Goal: Transaction & Acquisition: Book appointment/travel/reservation

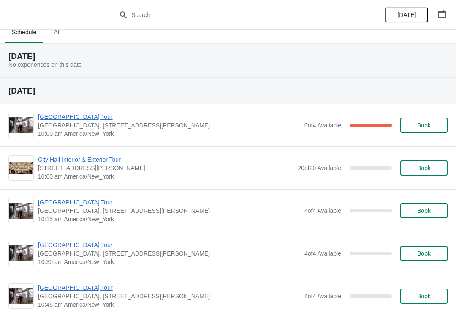
scroll to position [10, 0]
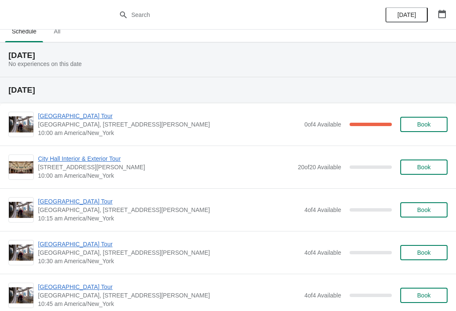
click at [60, 197] on span "[GEOGRAPHIC_DATA] Tour" at bounding box center [169, 201] width 262 height 8
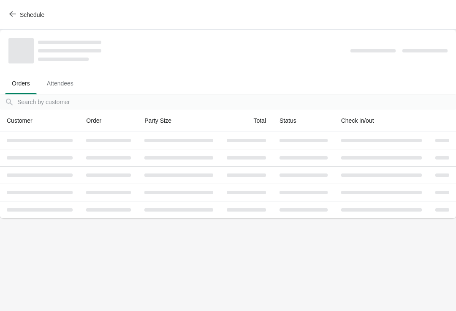
scroll to position [0, 0]
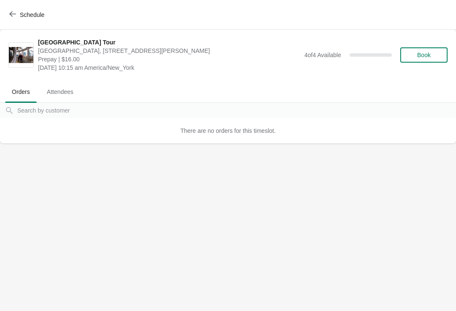
click at [426, 55] on span "Book" at bounding box center [424, 55] width 14 height 7
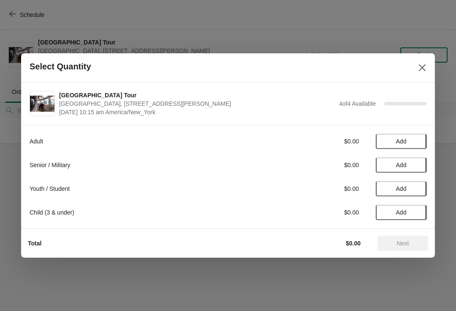
click at [404, 140] on span "Add" at bounding box center [401, 141] width 11 height 7
click at [413, 246] on span "Next" at bounding box center [403, 243] width 37 height 7
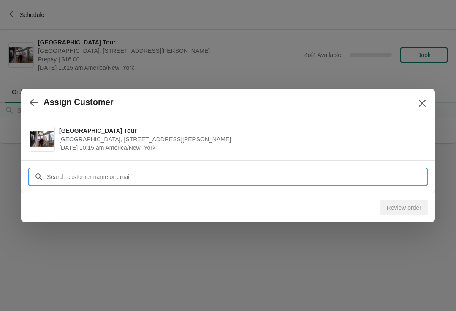
click at [94, 181] on input "Customer" at bounding box center [236, 176] width 380 height 15
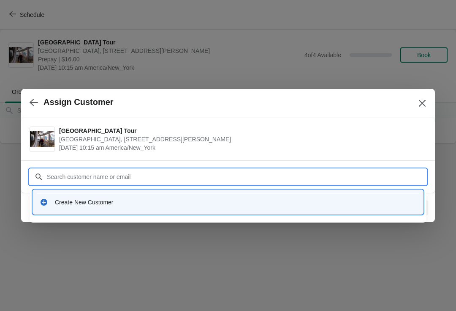
click at [71, 195] on div "Create New Customer" at bounding box center [228, 201] width 384 height 17
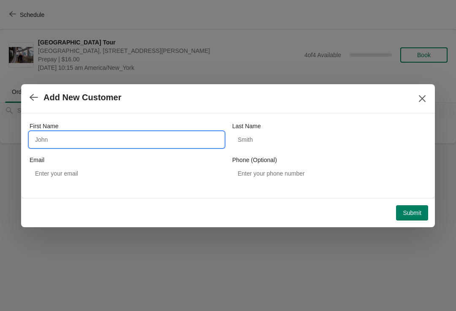
click at [52, 138] on input "First Name" at bounding box center [127, 139] width 194 height 15
type input "Kezia"
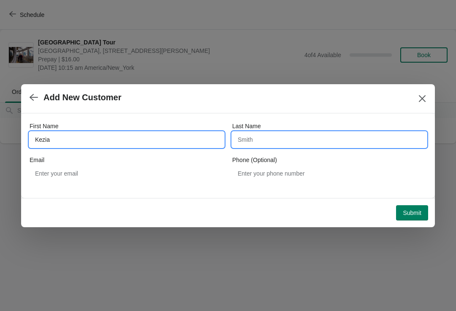
click at [283, 137] on input "Last Name" at bounding box center [329, 139] width 194 height 15
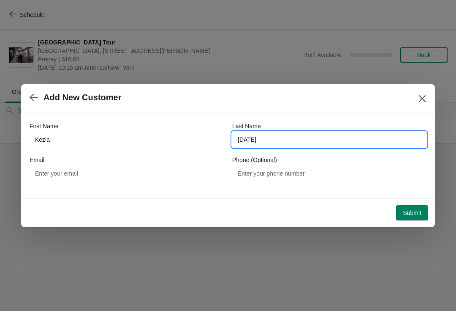
type input "[DATE]"
click at [413, 208] on button "Submit" at bounding box center [412, 212] width 32 height 15
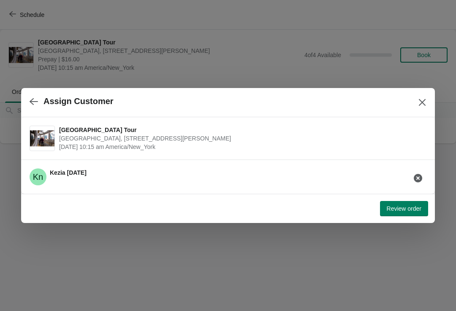
click at [403, 212] on button "Review order" at bounding box center [404, 208] width 48 height 15
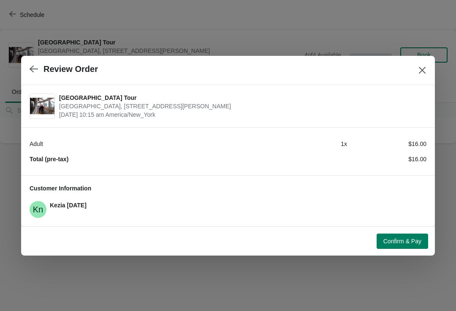
click at [395, 239] on span "Confirm & Pay" at bounding box center [403, 240] width 38 height 7
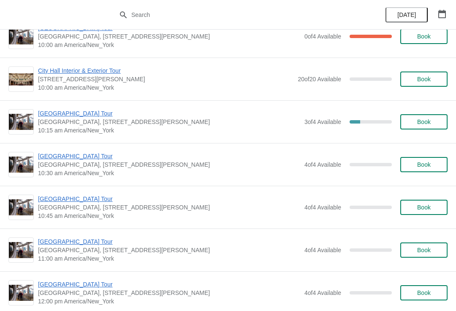
scroll to position [99, 0]
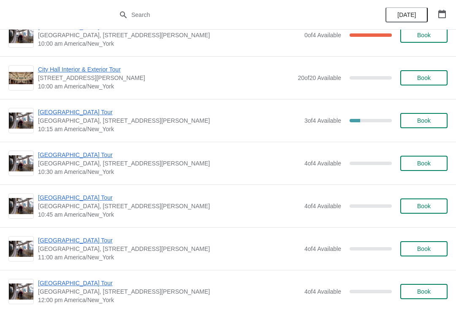
click at [69, 115] on span "[GEOGRAPHIC_DATA] Tour" at bounding box center [169, 112] width 262 height 8
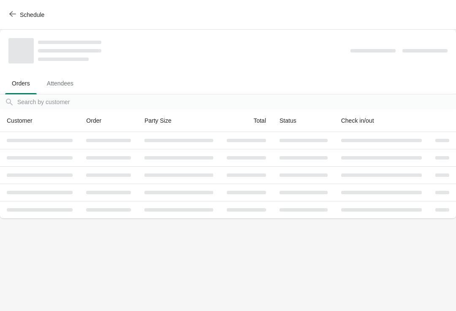
scroll to position [0, 0]
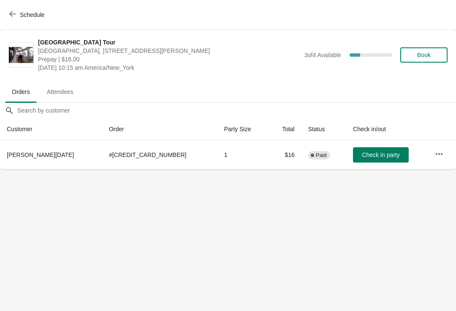
click at [431, 53] on span "Book" at bounding box center [424, 55] width 14 height 7
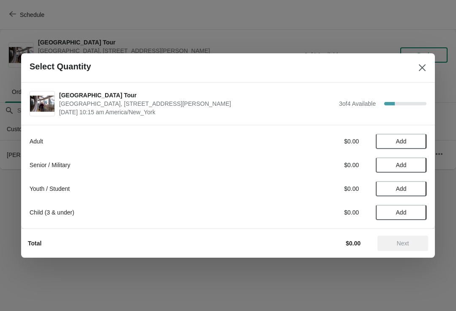
click at [405, 142] on span "Add" at bounding box center [401, 141] width 11 height 7
click at [420, 137] on icon at bounding box center [416, 141] width 9 height 9
click at [425, 249] on button "Next" at bounding box center [403, 242] width 51 height 15
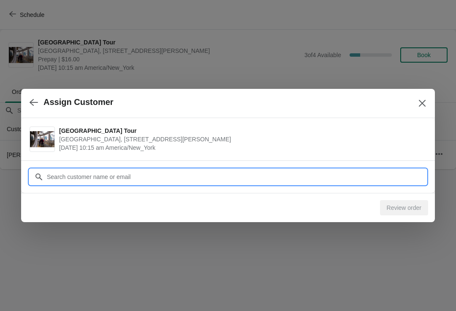
click at [77, 175] on input "Customer" at bounding box center [236, 176] width 380 height 15
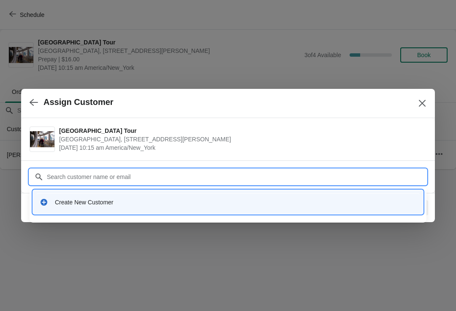
click at [79, 196] on div "Create New Customer" at bounding box center [228, 201] width 384 height 17
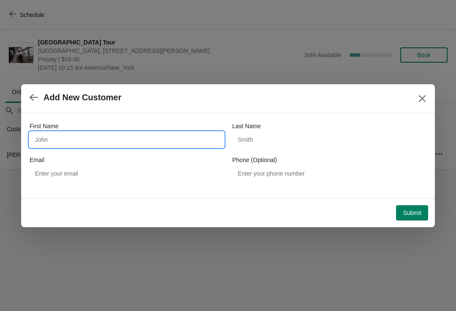
click at [59, 139] on input "First Name" at bounding box center [127, 139] width 194 height 15
type input "Greg"
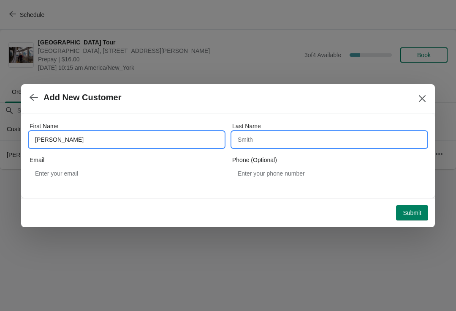
click at [277, 142] on input "Last Name" at bounding box center [329, 139] width 194 height 15
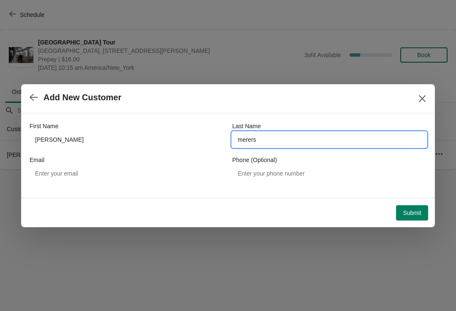
type input "merers"
click at [418, 219] on button "Submit" at bounding box center [412, 212] width 32 height 15
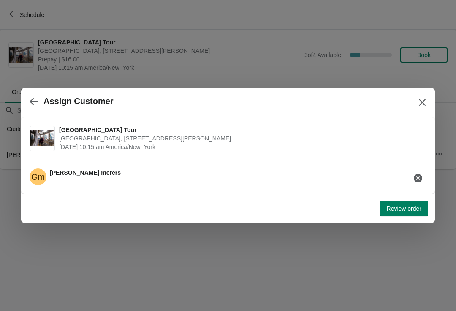
click at [401, 215] on button "Review order" at bounding box center [404, 208] width 48 height 15
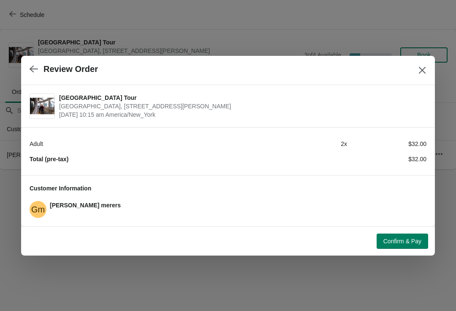
click at [402, 246] on button "Confirm & Pay" at bounding box center [403, 240] width 52 height 15
